Goal: Check status: Check status

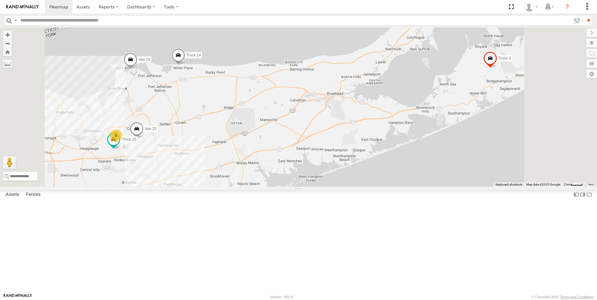
click at [0, 0] on span at bounding box center [0, 0] width 0 height 0
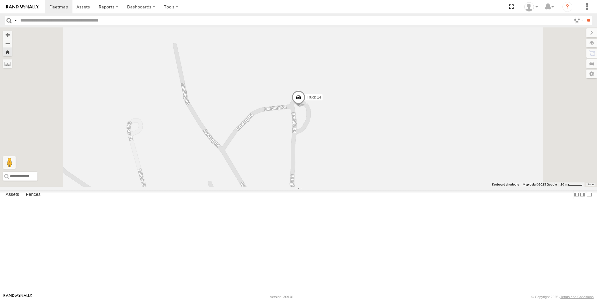
click at [0, 0] on link at bounding box center [0, 0] width 0 height 0
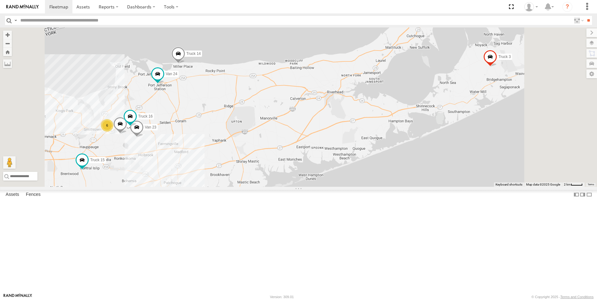
click at [0, 0] on link at bounding box center [0, 0] width 0 height 0
